Goal: Check status: Check status

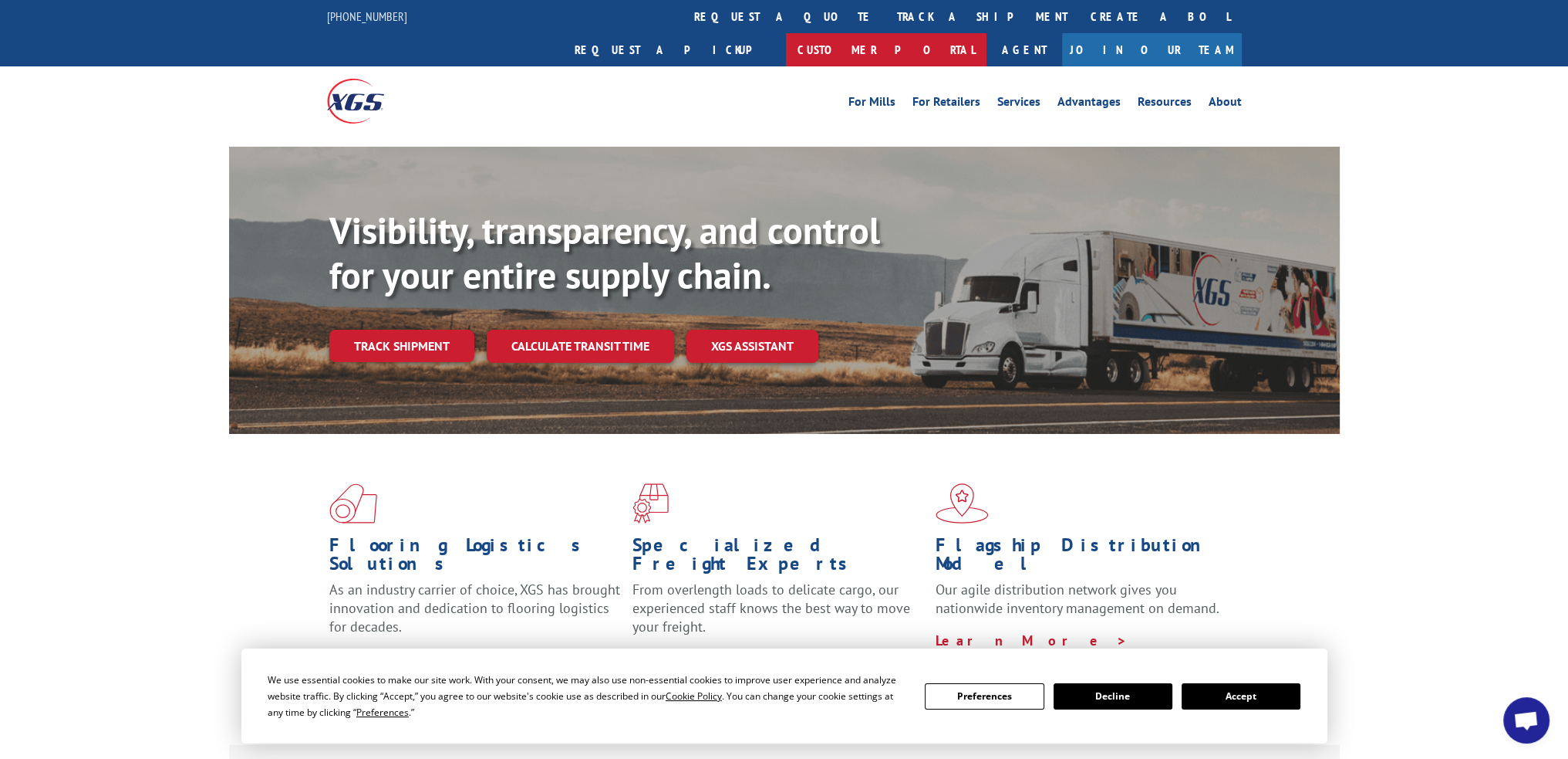
click at [987, 33] on link "Customer Portal" at bounding box center [886, 49] width 200 height 33
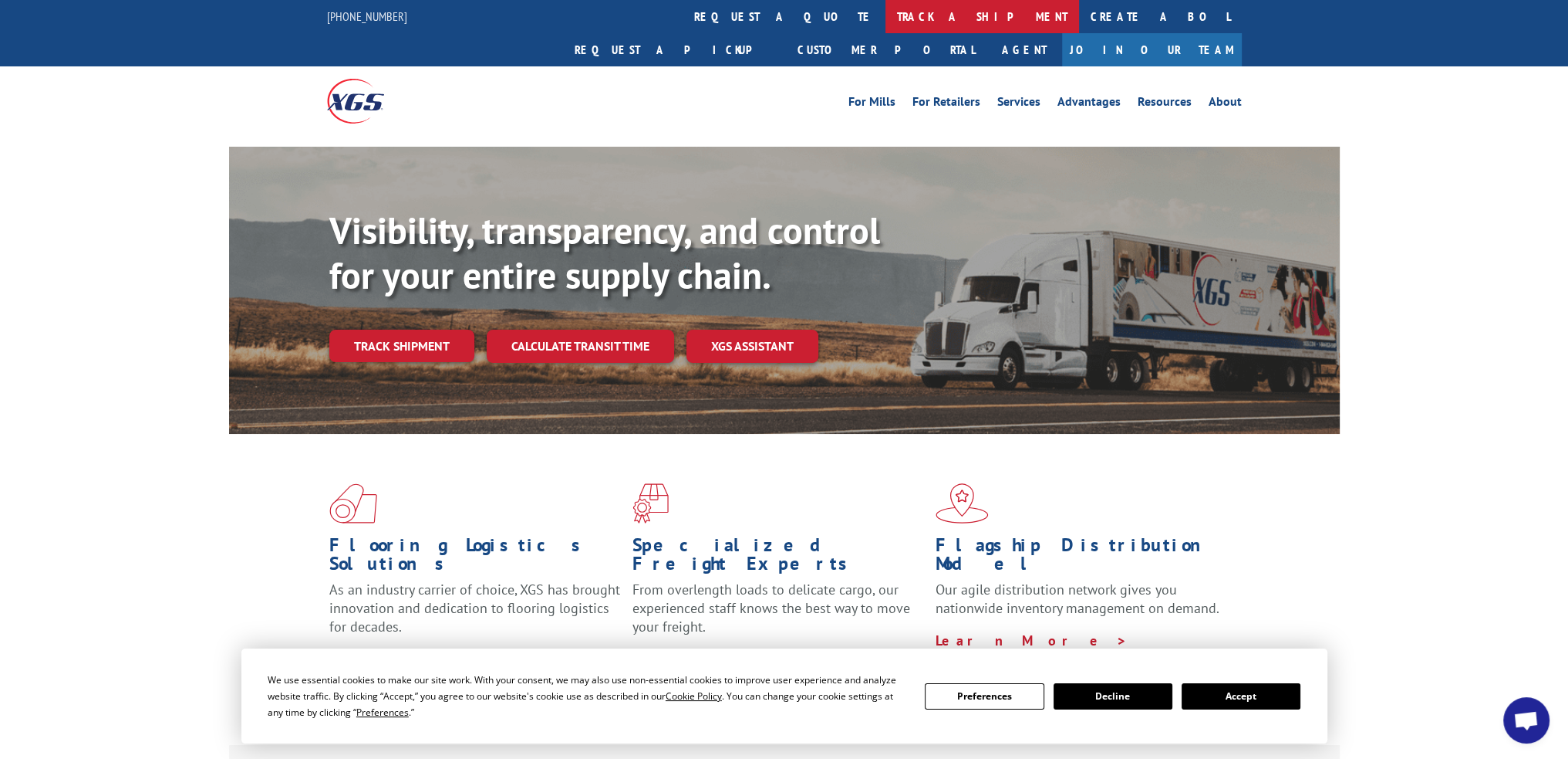
click at [886, 20] on link "track a shipment" at bounding box center [982, 16] width 194 height 33
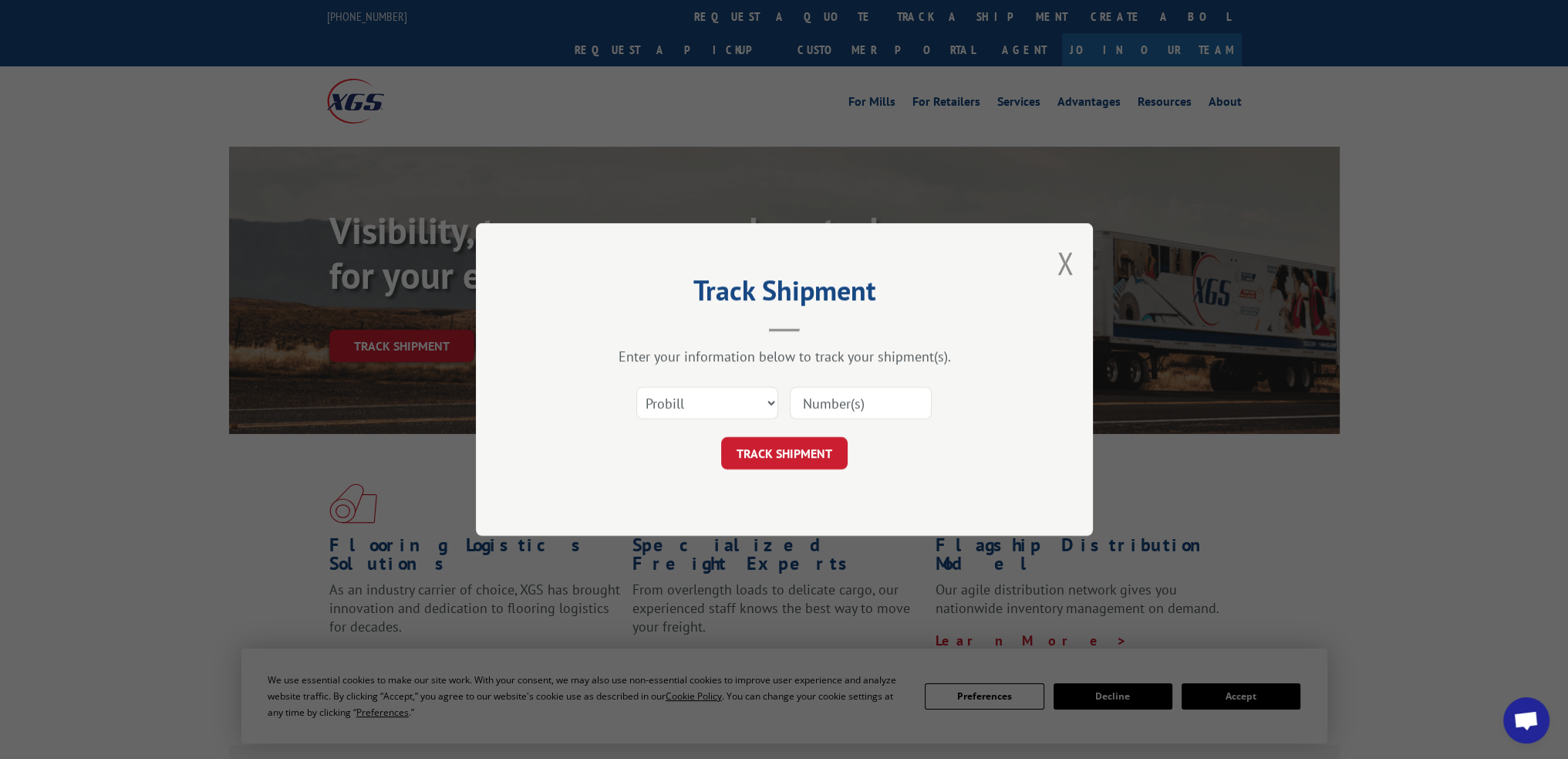
click at [880, 395] on input at bounding box center [860, 403] width 142 height 33
paste input "161638244"
type input "161638244"
click at [808, 458] on button "TRACK SHIPMENT" at bounding box center [784, 453] width 126 height 33
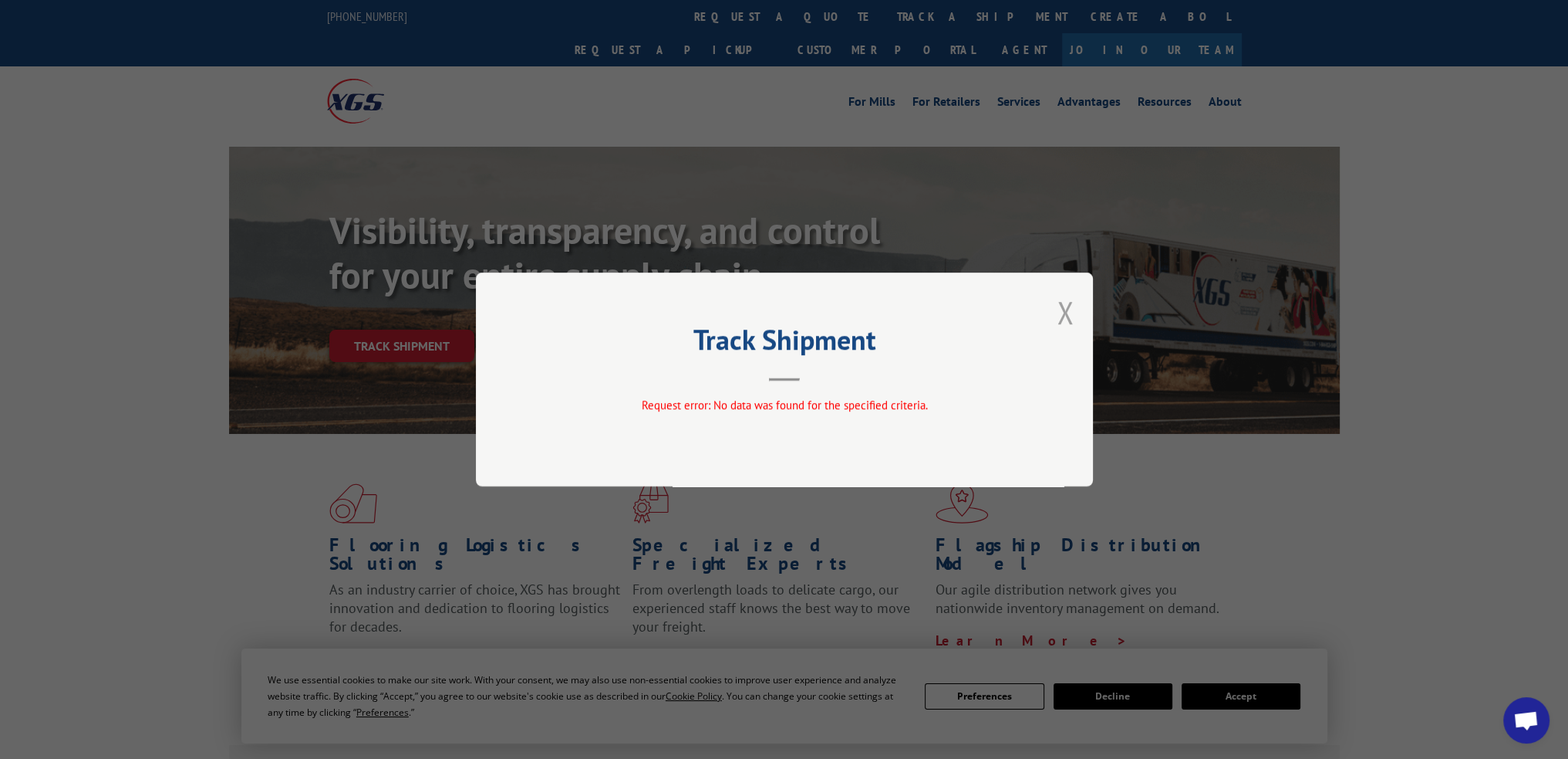
click at [1072, 318] on button "Close modal" at bounding box center [1065, 312] width 17 height 41
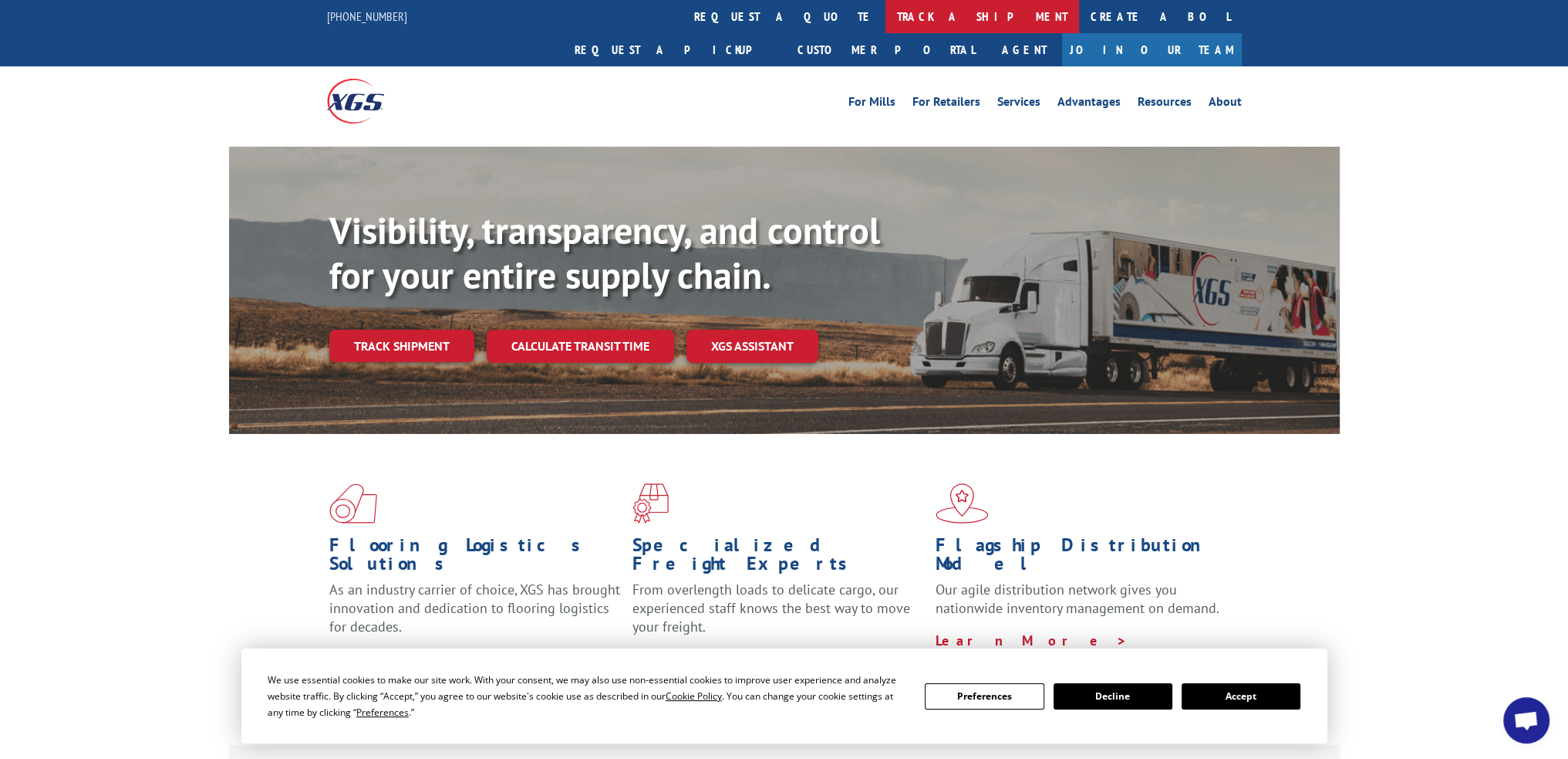
click at [886, 10] on link "track a shipment" at bounding box center [982, 16] width 194 height 33
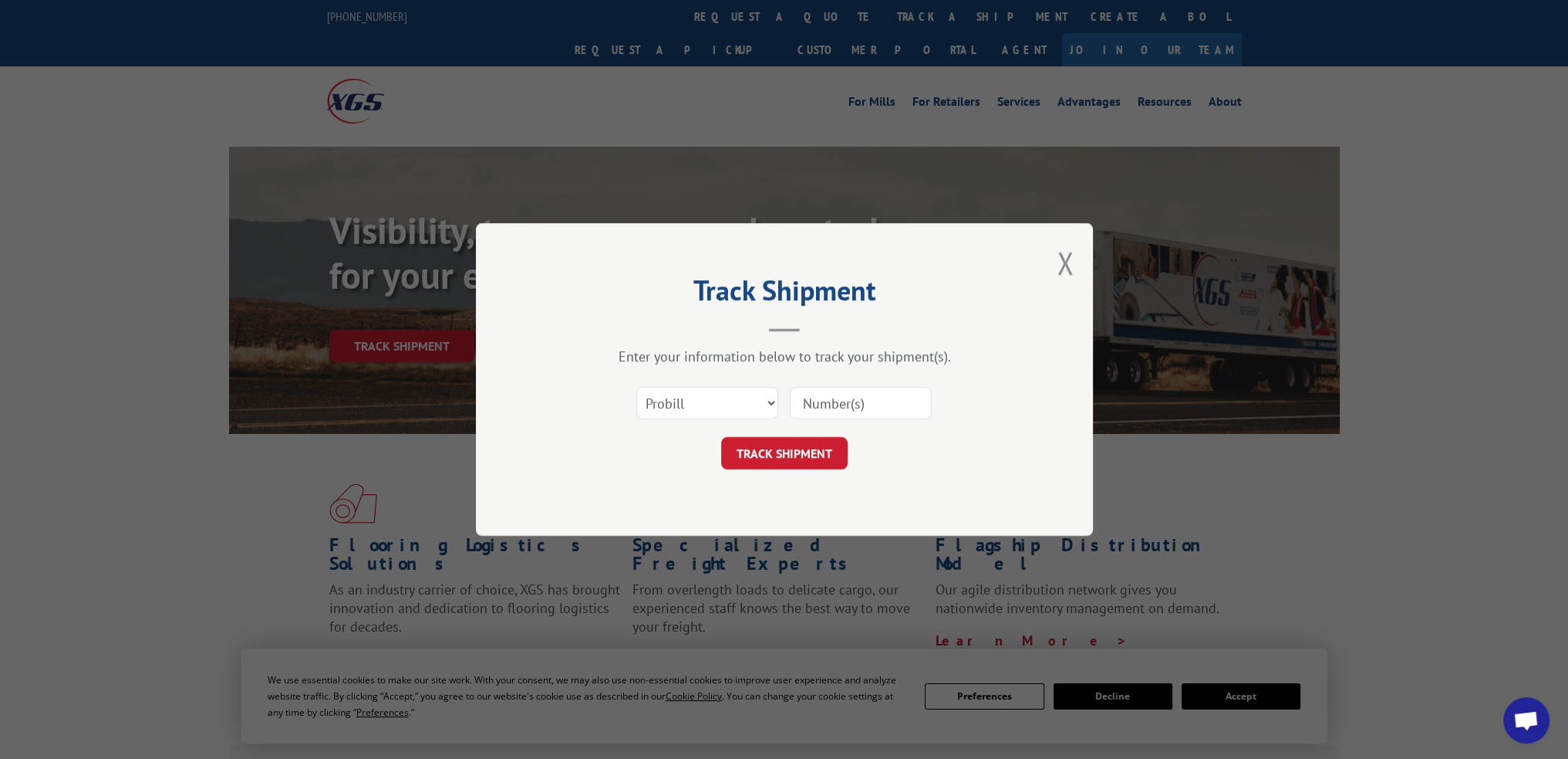
click at [858, 413] on input at bounding box center [860, 403] width 142 height 33
paste input "161638244"
type input "161638244"
click at [820, 447] on button "TRACK SHIPMENT" at bounding box center [784, 453] width 126 height 33
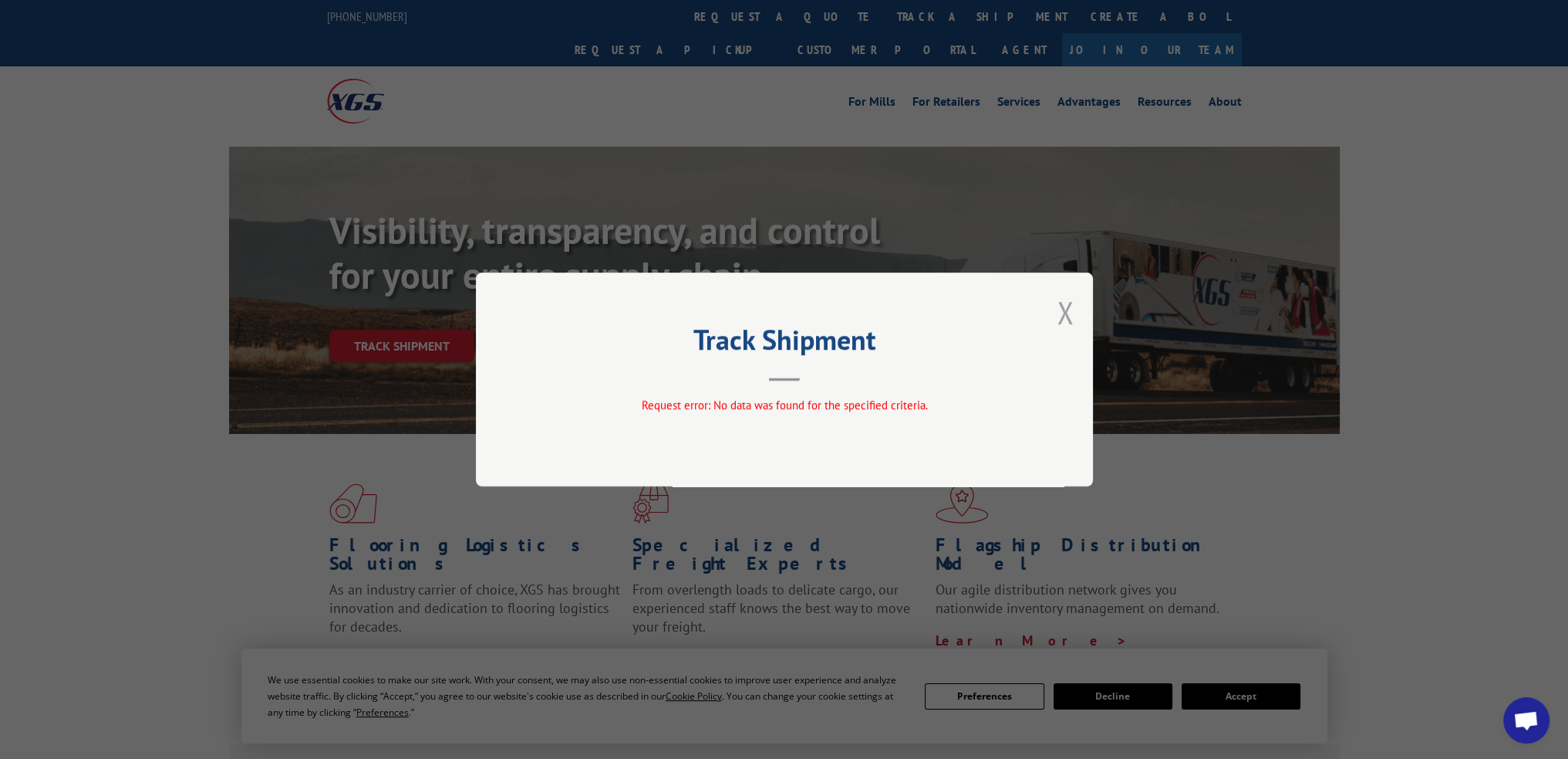
click at [1057, 302] on button "Close modal" at bounding box center [1065, 312] width 17 height 41
